Goal: Find specific page/section: Find specific page/section

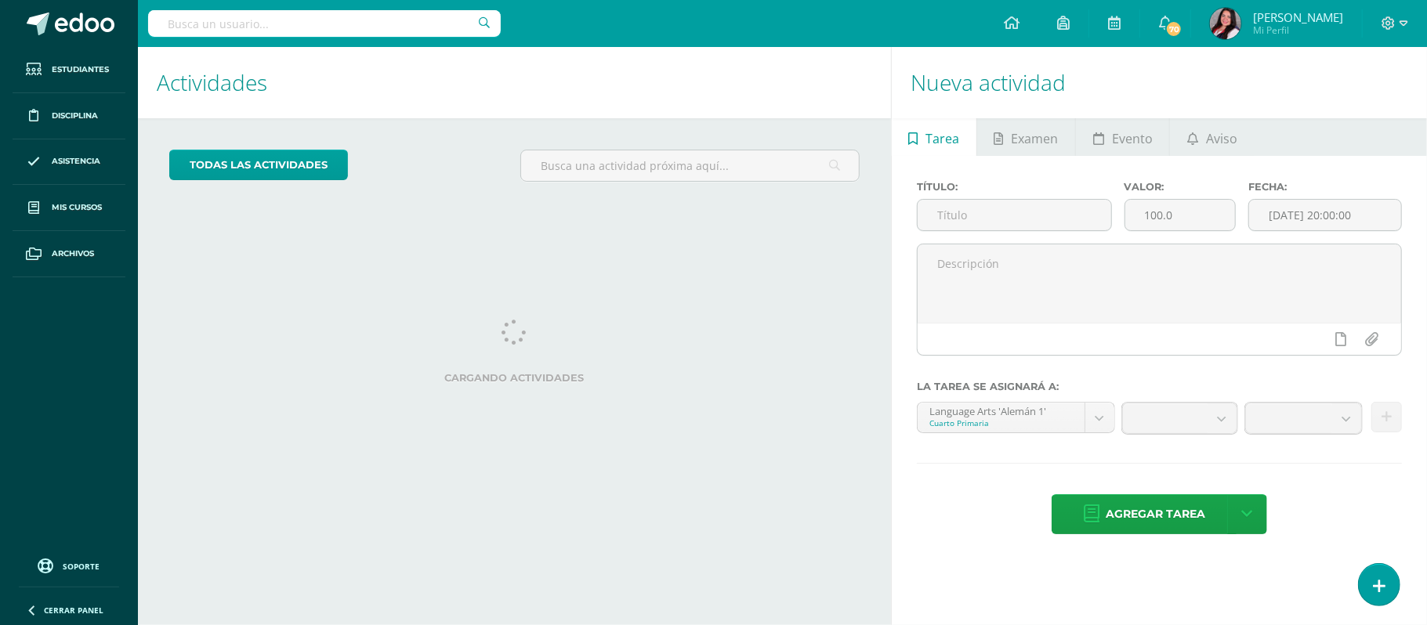
click at [312, 16] on input "text" at bounding box center [324, 23] width 353 height 27
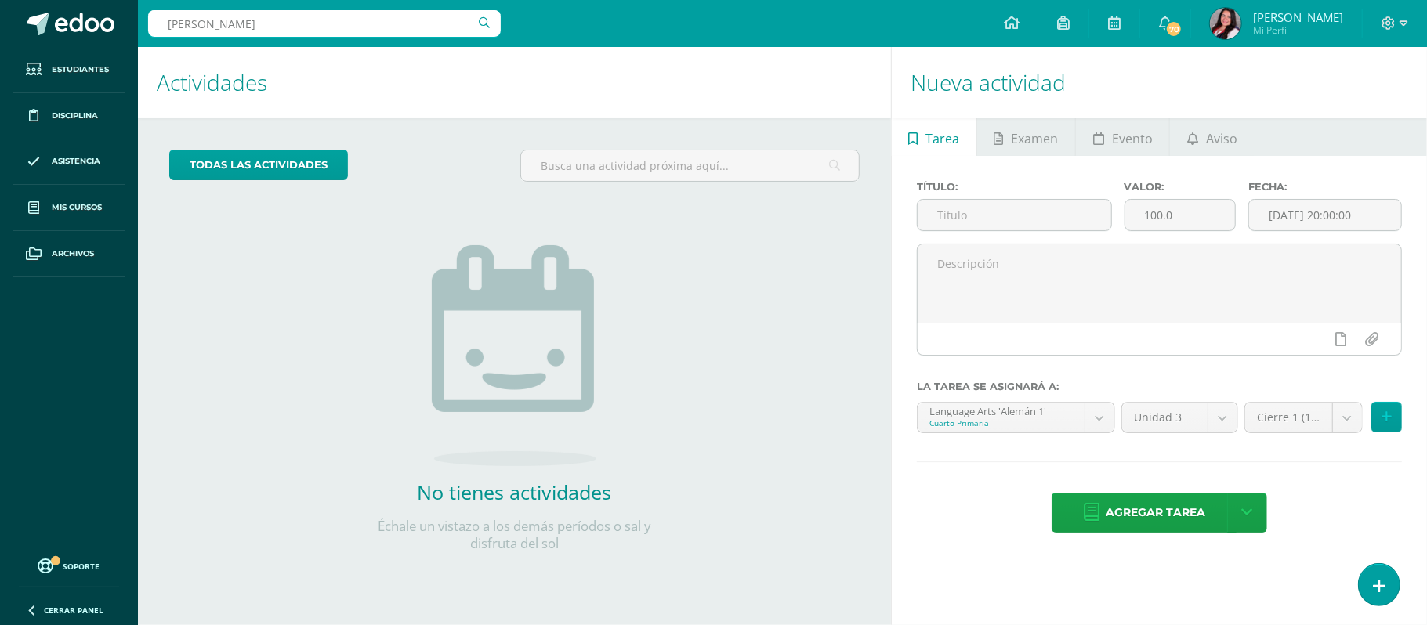
type input "julio mendez"
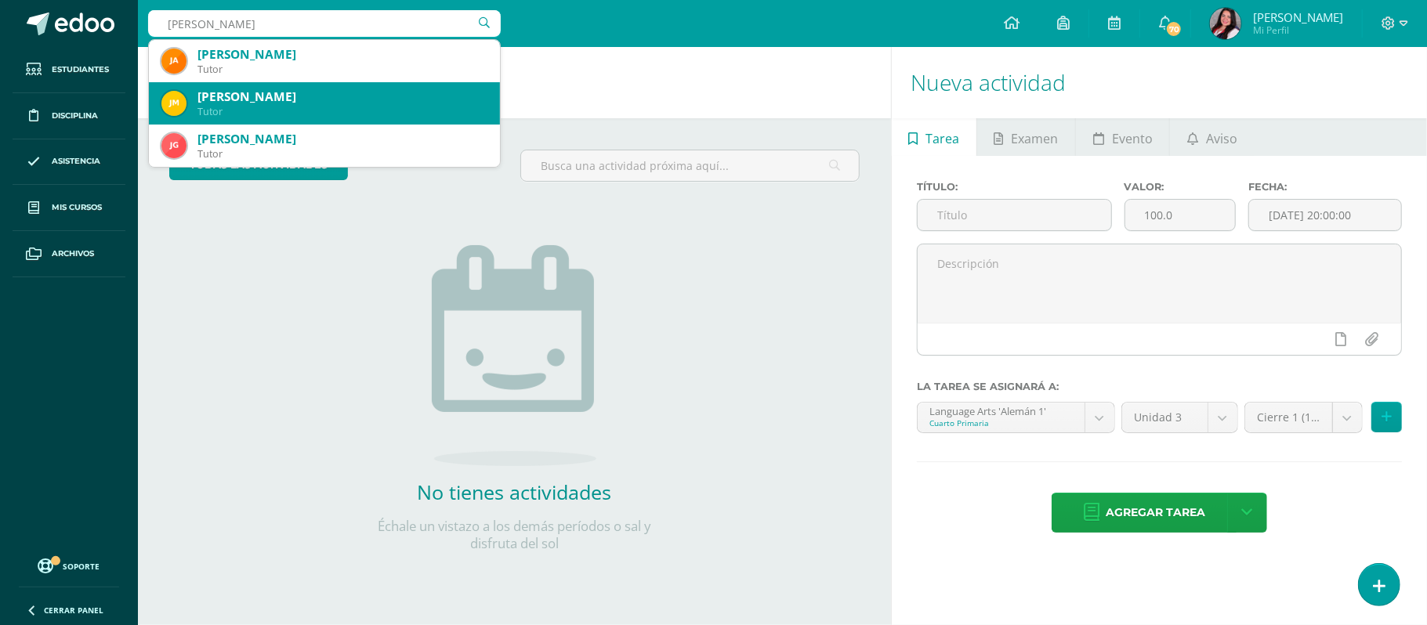
drag, startPoint x: 327, startPoint y: 99, endPoint x: 333, endPoint y: 82, distance: 17.6
click at [333, 82] on div "JULIO CESAR MENDEZ LEMUS Tutor" at bounding box center [324, 103] width 326 height 42
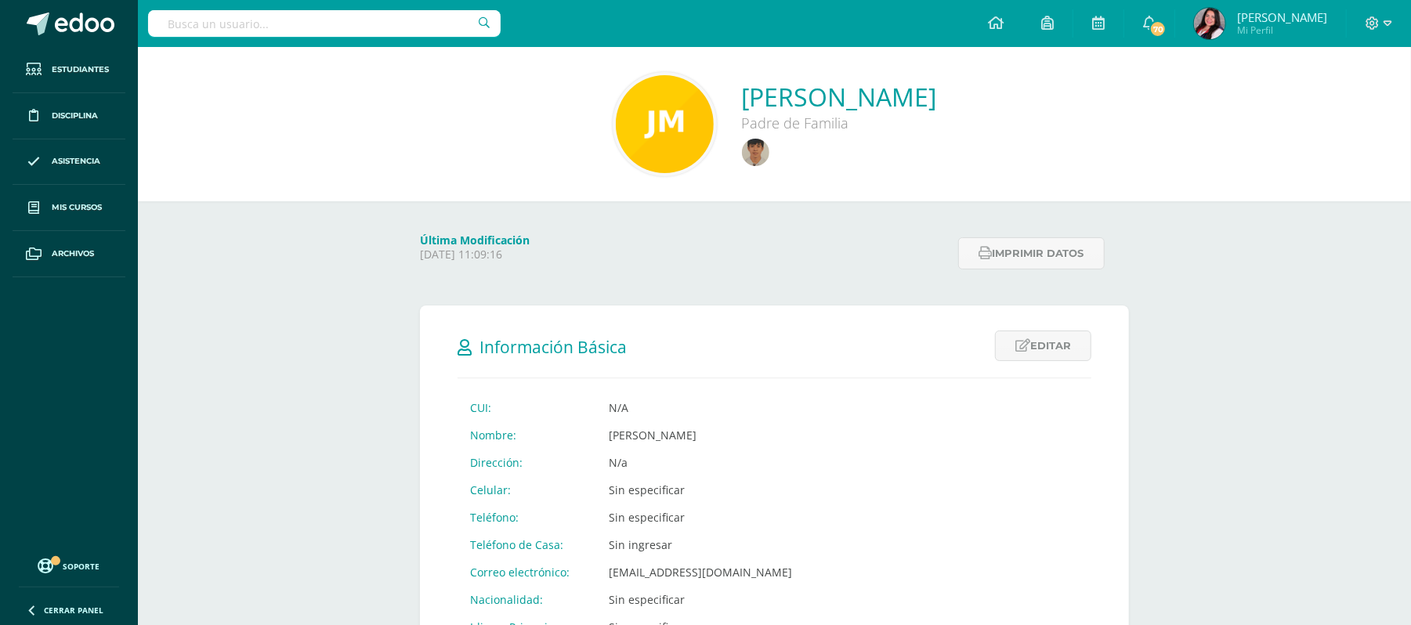
click at [260, 20] on input "text" at bounding box center [324, 23] width 353 height 27
type input "[PERSON_NAME]"
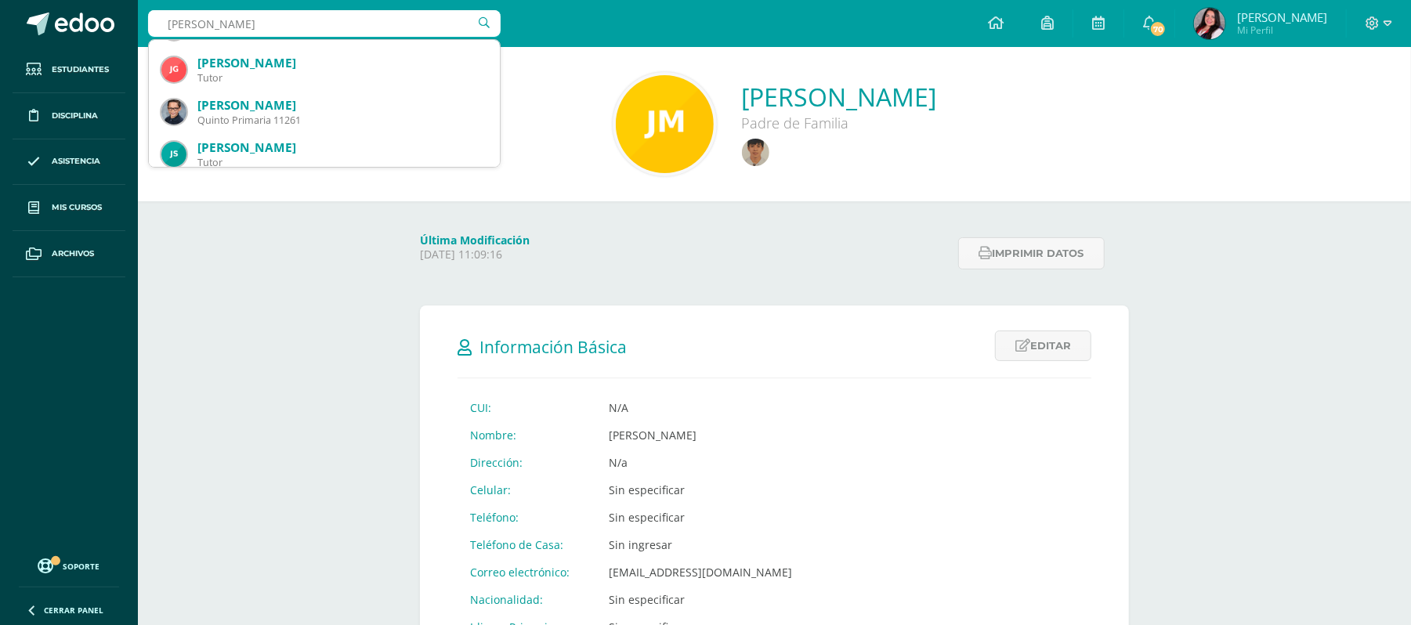
scroll to position [96, 0]
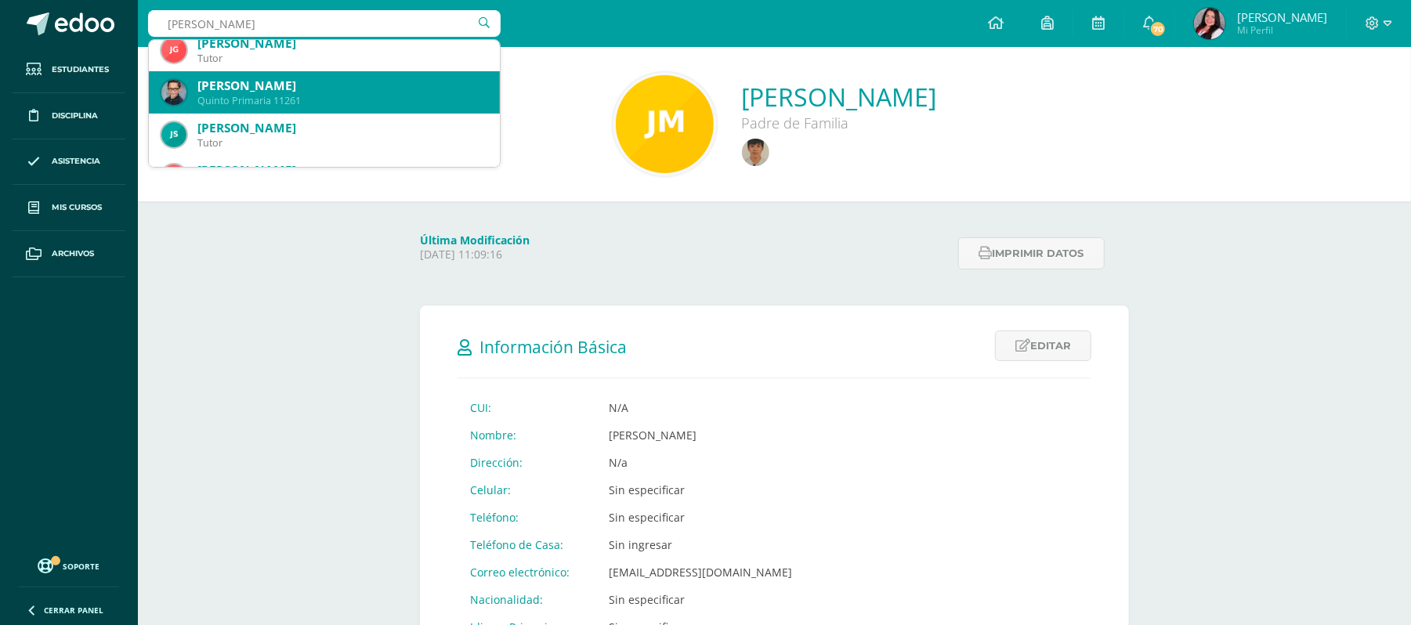
click at [373, 101] on div "Quinto Primaria 11261" at bounding box center [342, 100] width 290 height 13
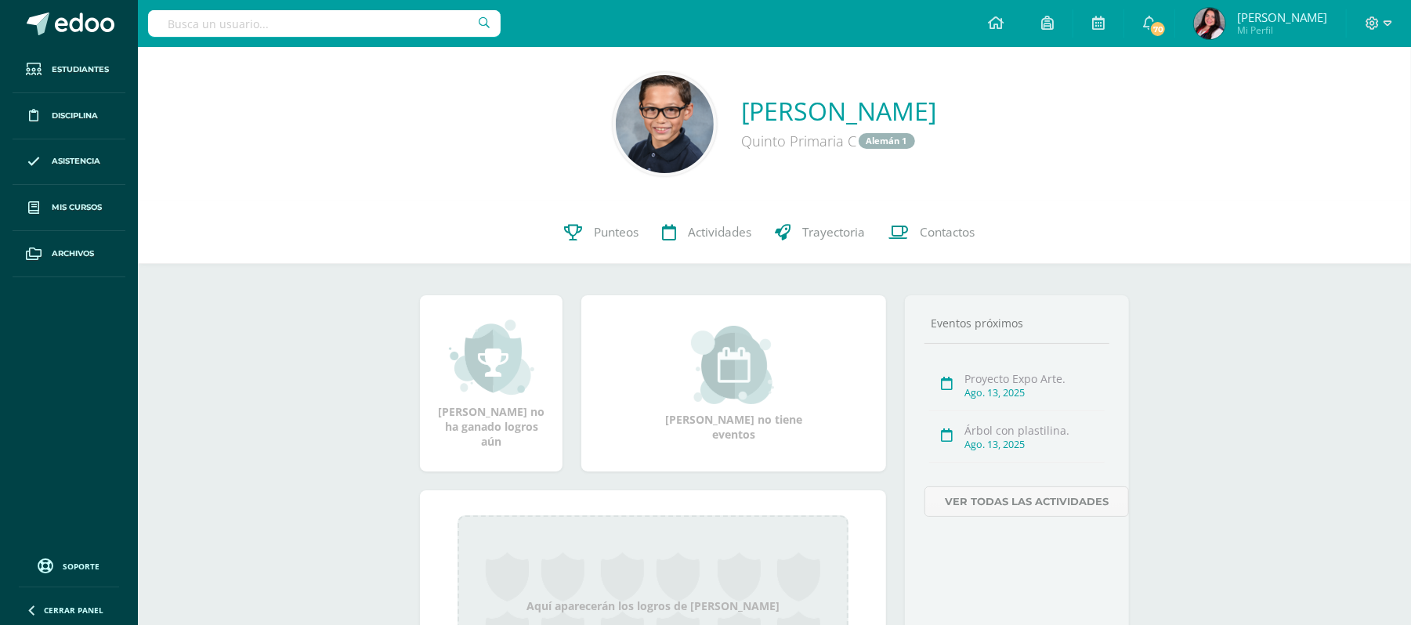
click at [768, 103] on link "[PERSON_NAME]" at bounding box center [839, 111] width 195 height 34
click at [787, 107] on link "[PERSON_NAME]" at bounding box center [839, 111] width 195 height 34
